Goal: Task Accomplishment & Management: Use online tool/utility

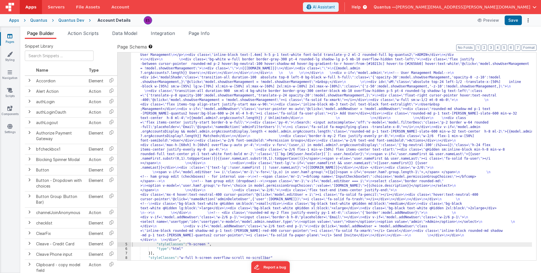
scroll to position [144, 0]
click at [10, 21] on div "Apps" at bounding box center [14, 20] width 10 height 6
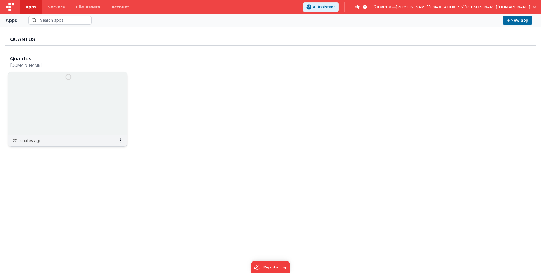
click at [70, 113] on img at bounding box center [67, 103] width 119 height 63
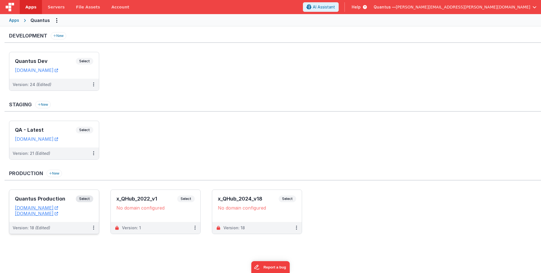
click at [49, 199] on h3 "Quantus Production" at bounding box center [45, 199] width 61 height 6
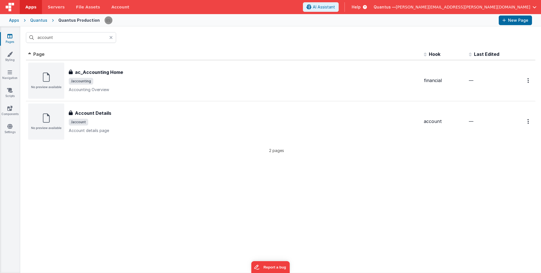
click at [110, 38] on icon at bounding box center [110, 37] width 3 height 5
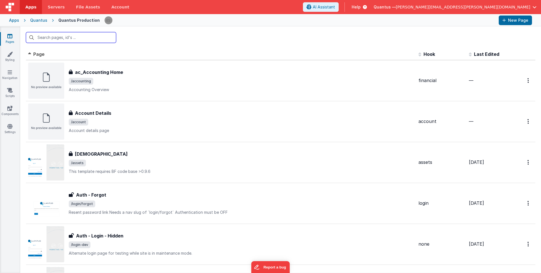
click at [96, 37] on input "text" at bounding box center [71, 37] width 90 height 11
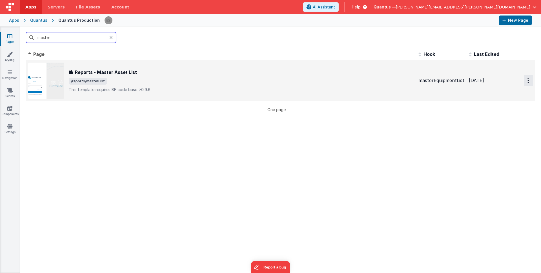
type input "master"
click at [524, 79] on button "Options" at bounding box center [528, 81] width 9 height 12
click at [506, 103] on link "Duplicate" at bounding box center [509, 104] width 50 height 11
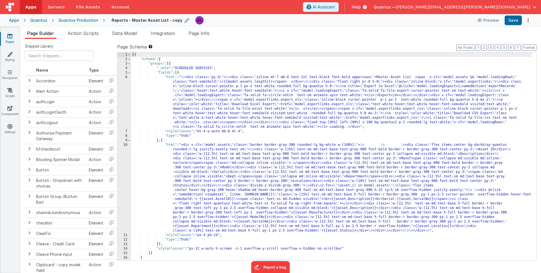
click at [185, 21] on icon at bounding box center [187, 20] width 5 height 8
drag, startPoint x: 146, startPoint y: 21, endPoint x: 157, endPoint y: 21, distance: 10.4
click at [157, 21] on input "Reports - Master Asset List - copy" at bounding box center [147, 20] width 70 height 8
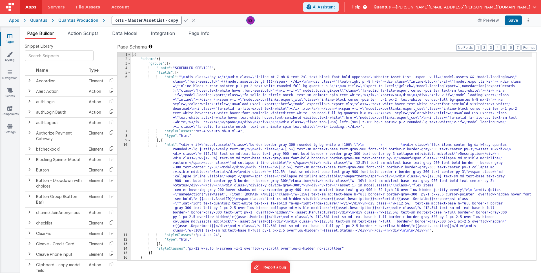
click at [157, 21] on input "Reports - Master Asset List - copy" at bounding box center [147, 20] width 70 height 8
type input "Reports - Master Asset List - Expanded"
click at [184, 19] on icon at bounding box center [186, 20] width 5 height 8
